Goal: Browse casually: Explore the website without a specific task or goal

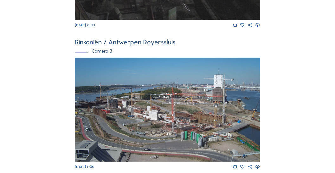
scroll to position [432, 0]
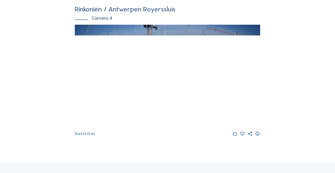
scroll to position [615, 0]
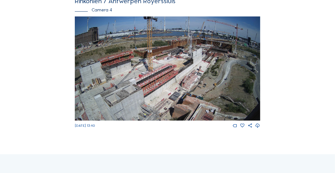
click at [216, 73] on img at bounding box center [168, 68] width 186 height 104
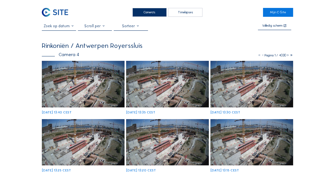
click at [81, 69] on img at bounding box center [83, 84] width 83 height 47
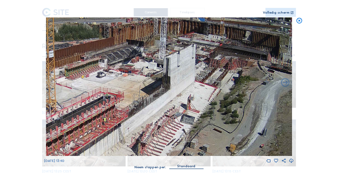
drag, startPoint x: 226, startPoint y: 64, endPoint x: 222, endPoint y: 74, distance: 10.4
click at [222, 75] on img at bounding box center [169, 86] width 246 height 139
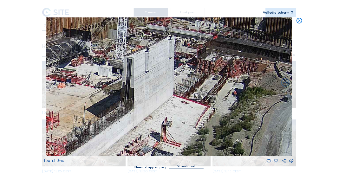
click at [222, 74] on img at bounding box center [169, 86] width 246 height 139
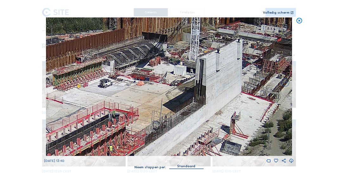
drag, startPoint x: 182, startPoint y: 103, endPoint x: 192, endPoint y: 104, distance: 9.9
click at [192, 102] on img at bounding box center [169, 86] width 246 height 139
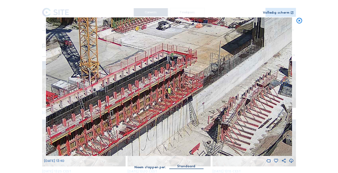
drag, startPoint x: 162, startPoint y: 122, endPoint x: 207, endPoint y: 68, distance: 70.5
click at [207, 68] on img at bounding box center [169, 86] width 246 height 139
drag, startPoint x: 175, startPoint y: 103, endPoint x: 197, endPoint y: 69, distance: 40.1
click at [197, 69] on img at bounding box center [169, 86] width 246 height 139
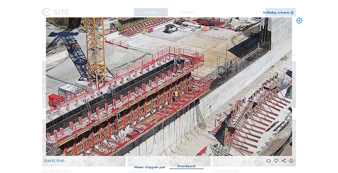
drag, startPoint x: 208, startPoint y: 107, endPoint x: 190, endPoint y: 99, distance: 19.7
click at [207, 108] on img at bounding box center [169, 86] width 246 height 139
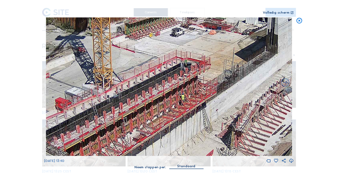
drag, startPoint x: 162, startPoint y: 87, endPoint x: 222, endPoint y: 109, distance: 64.1
click at [227, 109] on img at bounding box center [169, 86] width 246 height 139
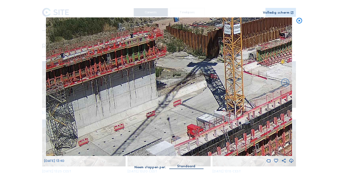
drag, startPoint x: 168, startPoint y: 97, endPoint x: 233, endPoint y: 101, distance: 65.1
click at [233, 101] on img at bounding box center [169, 86] width 246 height 139
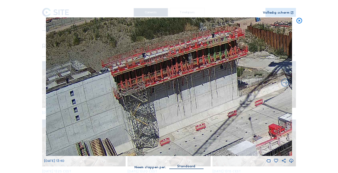
drag, startPoint x: 150, startPoint y: 96, endPoint x: 232, endPoint y: 96, distance: 81.5
click at [232, 96] on img at bounding box center [169, 86] width 246 height 139
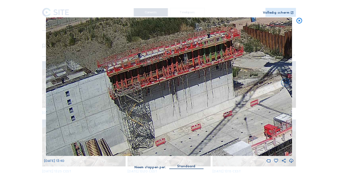
drag, startPoint x: 212, startPoint y: 99, endPoint x: 134, endPoint y: 101, distance: 77.4
click at [132, 101] on img at bounding box center [169, 86] width 246 height 139
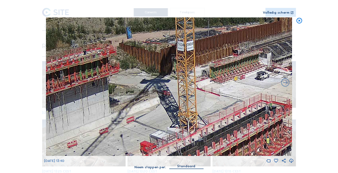
drag, startPoint x: 226, startPoint y: 98, endPoint x: 166, endPoint y: 118, distance: 63.2
click at [163, 119] on img at bounding box center [169, 86] width 246 height 139
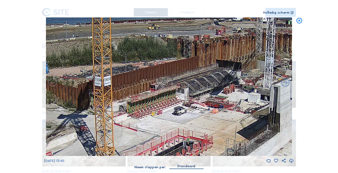
drag, startPoint x: 219, startPoint y: 99, endPoint x: 157, endPoint y: 127, distance: 68.0
click at [157, 127] on img at bounding box center [169, 86] width 246 height 139
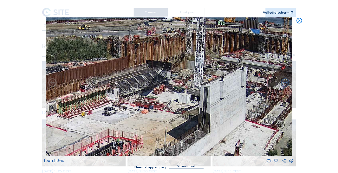
click at [133, 108] on img at bounding box center [169, 86] width 246 height 139
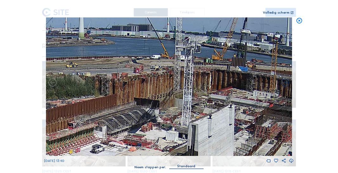
click at [188, 143] on img at bounding box center [169, 86] width 246 height 139
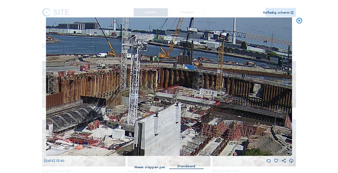
drag, startPoint x: 216, startPoint y: 133, endPoint x: 162, endPoint y: 131, distance: 53.6
click at [162, 131] on img at bounding box center [169, 86] width 246 height 139
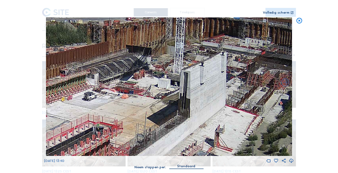
drag, startPoint x: 197, startPoint y: 89, endPoint x: 186, endPoint y: 97, distance: 13.4
click at [210, 77] on img at bounding box center [169, 86] width 246 height 139
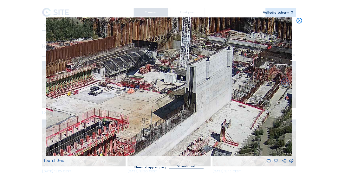
drag, startPoint x: 180, startPoint y: 108, endPoint x: 200, endPoint y: 89, distance: 26.9
click at [200, 89] on img at bounding box center [169, 86] width 246 height 139
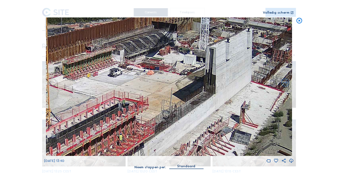
drag, startPoint x: 208, startPoint y: 85, endPoint x: 166, endPoint y: 96, distance: 43.6
click at [157, 99] on img at bounding box center [169, 86] width 246 height 139
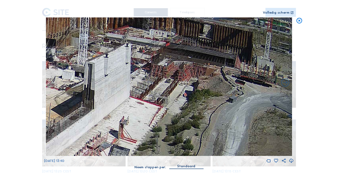
drag, startPoint x: 186, startPoint y: 93, endPoint x: 133, endPoint y: 93, distance: 53.0
click at [133, 93] on img at bounding box center [169, 86] width 246 height 139
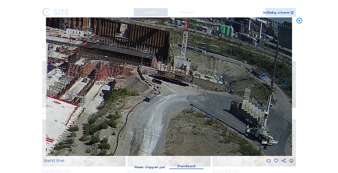
drag, startPoint x: 153, startPoint y: 94, endPoint x: 129, endPoint y: 94, distance: 24.1
click at [129, 94] on img at bounding box center [169, 86] width 246 height 139
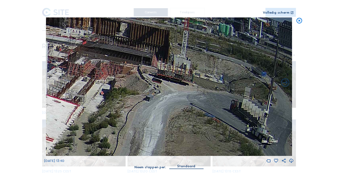
drag, startPoint x: 212, startPoint y: 99, endPoint x: 183, endPoint y: 98, distance: 28.9
click at [183, 98] on img at bounding box center [169, 86] width 246 height 139
